Goal: Use online tool/utility: Use online tool/utility

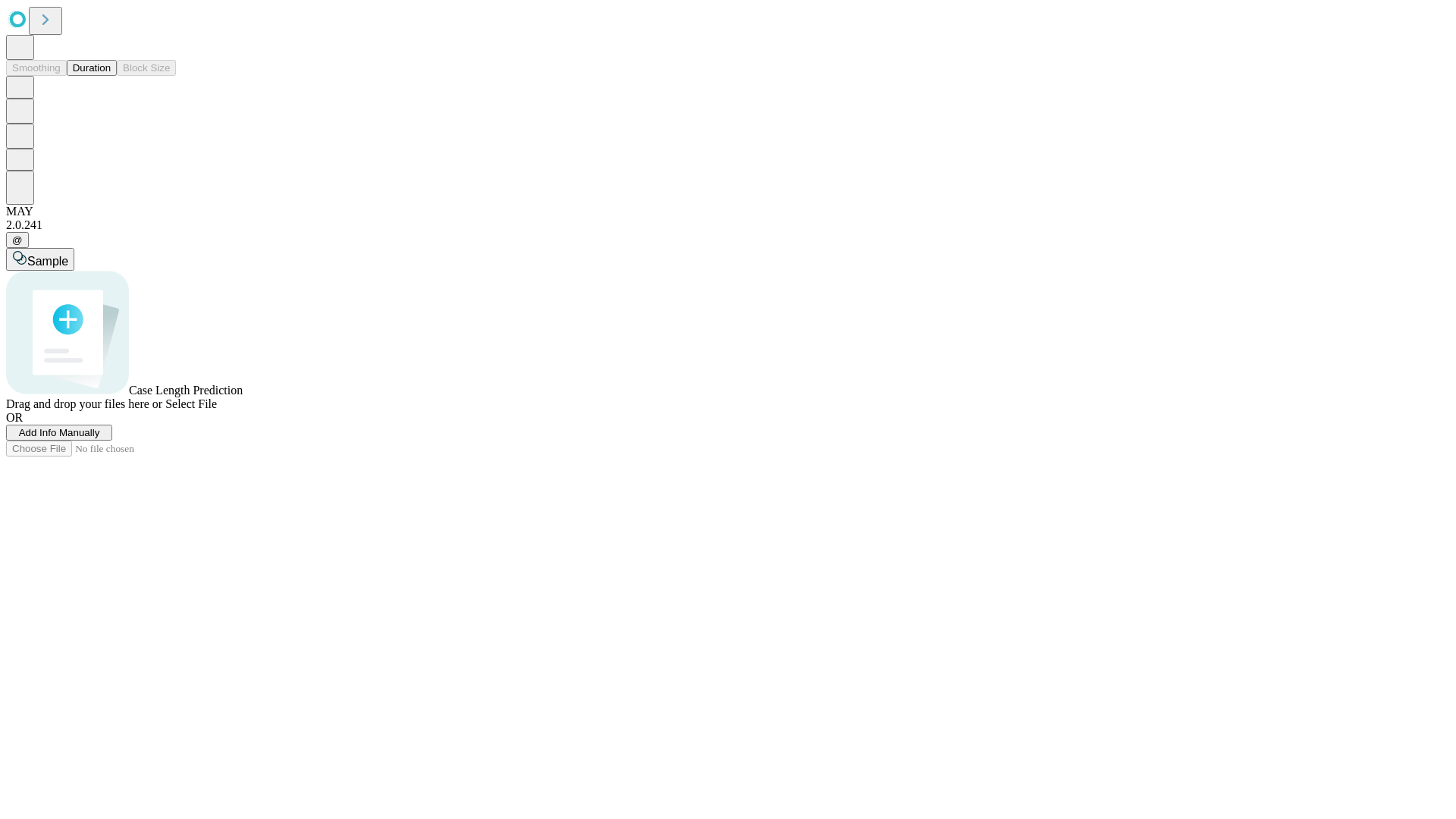
click at [111, 76] on button "Duration" at bounding box center [91, 67] width 50 height 16
click at [68, 255] on span "Sample" at bounding box center [48, 261] width 41 height 13
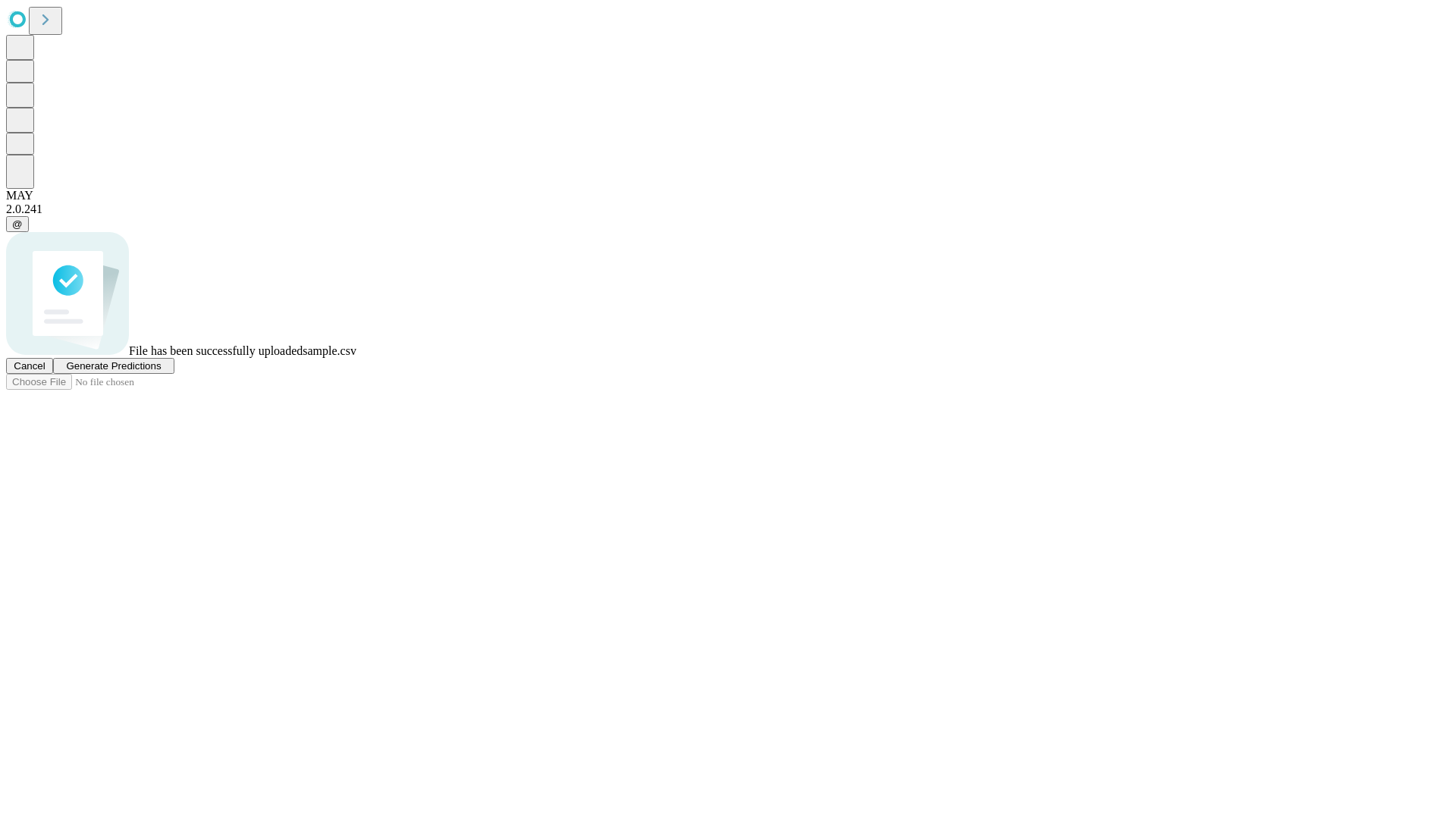
click at [160, 372] on span "Generate Predictions" at bounding box center [113, 366] width 95 height 11
